Goal: Task Accomplishment & Management: Complete application form

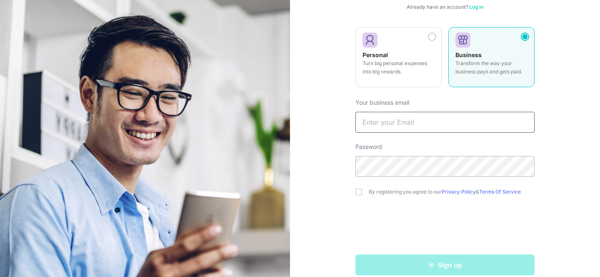
scroll to position [87, 0]
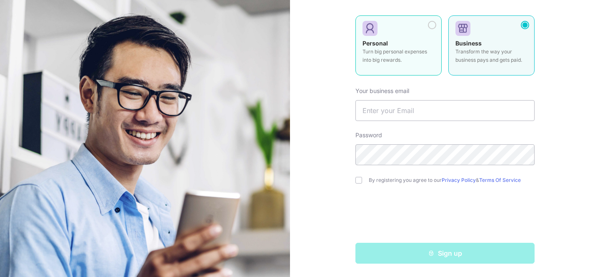
click at [431, 28] on div at bounding box center [432, 25] width 8 height 8
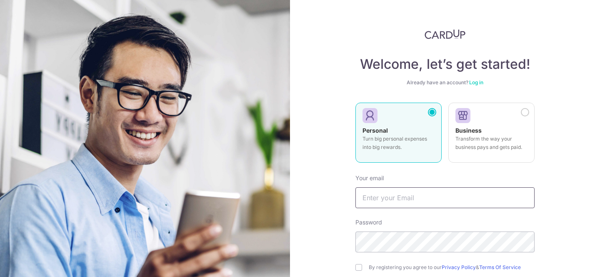
click at [407, 197] on input "text" at bounding box center [445, 197] width 179 height 21
type input "[EMAIL_ADDRESS][DOMAIN_NAME]"
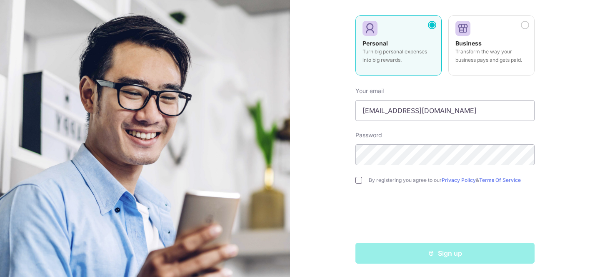
click at [357, 181] on input "checkbox" at bounding box center [359, 180] width 7 height 7
checkbox input "true"
click at [381, 215] on div at bounding box center [445, 216] width 179 height 33
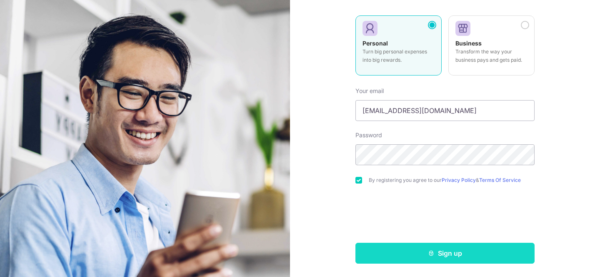
click at [394, 250] on button "Sign up" at bounding box center [445, 253] width 179 height 21
